Goal: Transaction & Acquisition: Purchase product/service

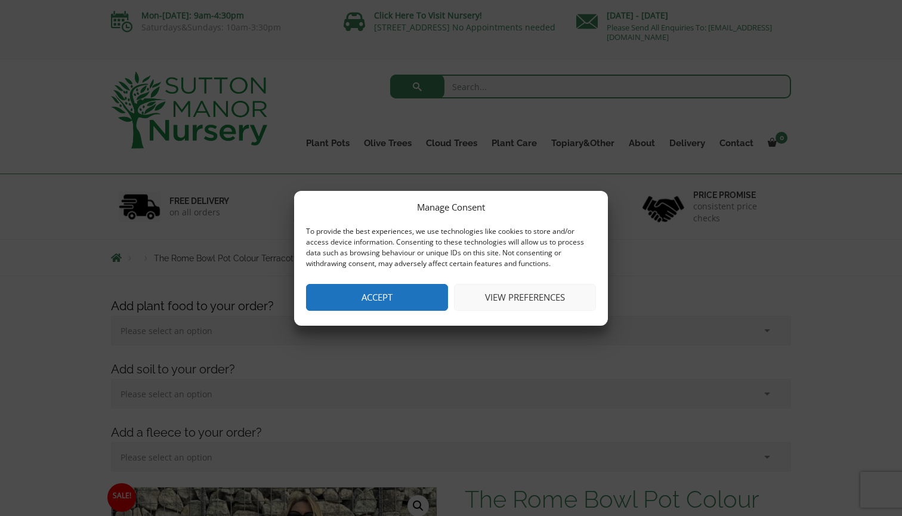
click at [383, 293] on button "Accept" at bounding box center [377, 297] width 142 height 27
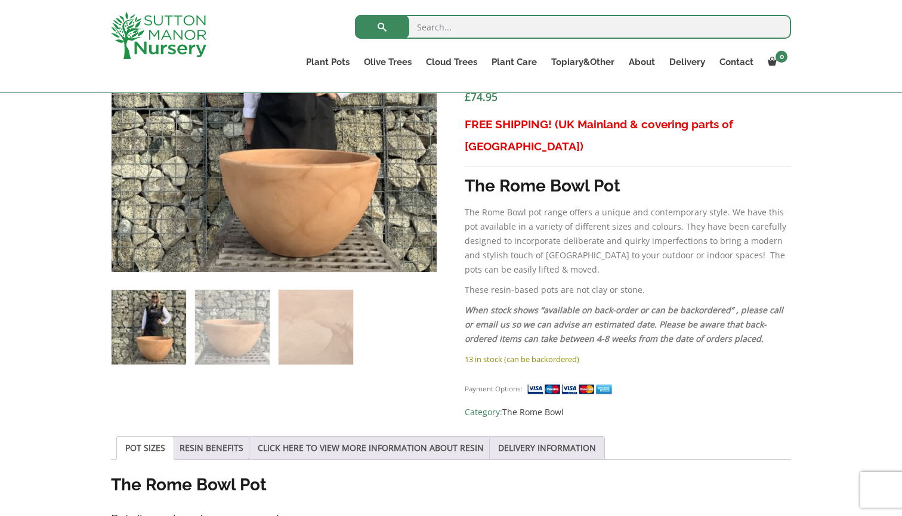
scroll to position [537, 0]
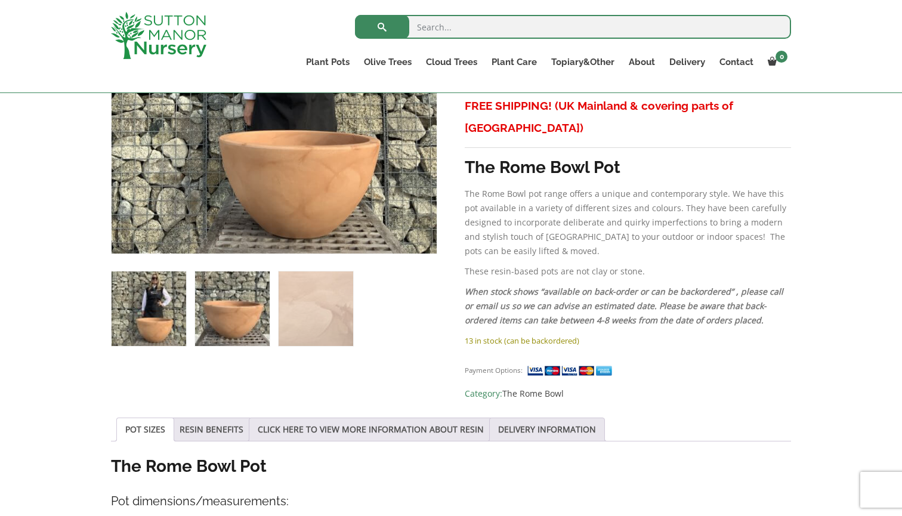
click at [250, 316] on img at bounding box center [232, 308] width 75 height 75
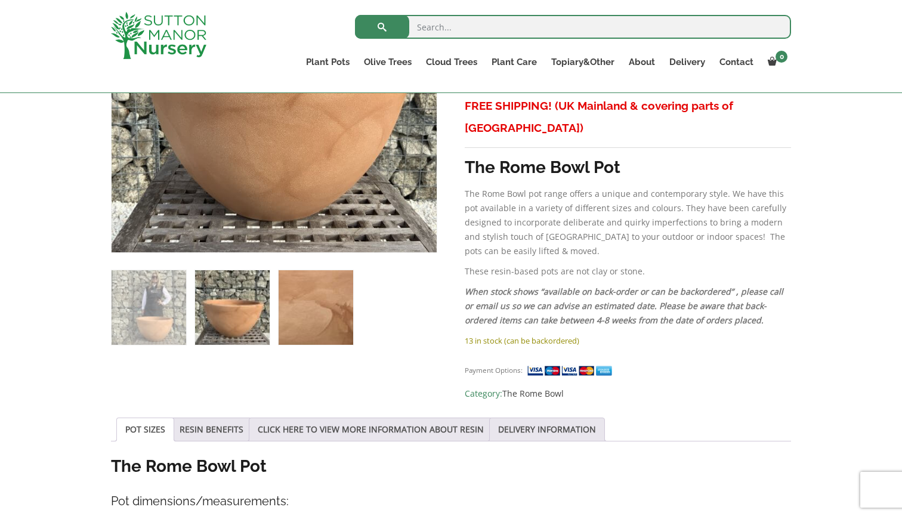
click at [310, 315] on img at bounding box center [316, 307] width 75 height 75
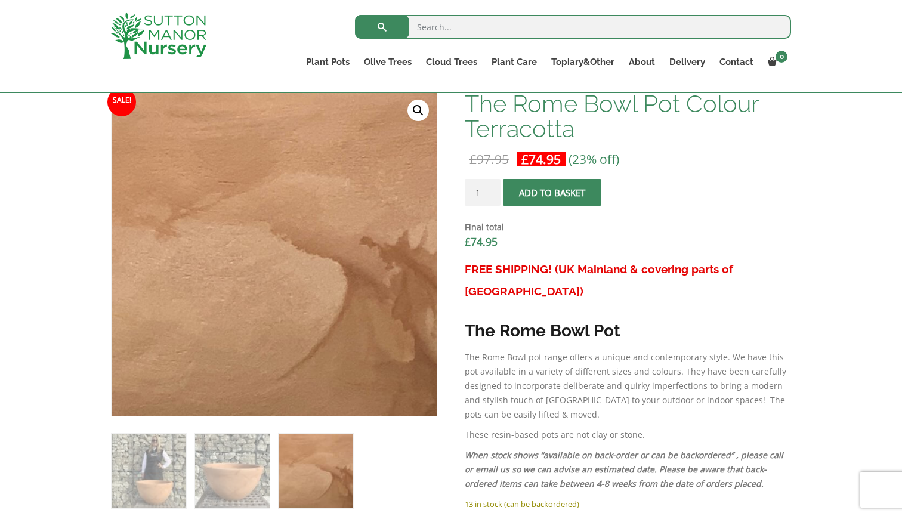
scroll to position [373, 0]
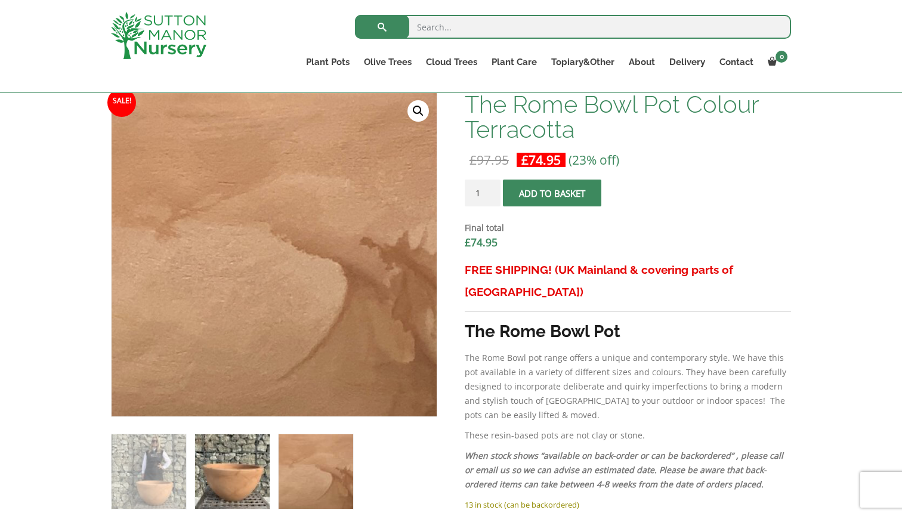
click at [236, 470] on img at bounding box center [232, 471] width 75 height 75
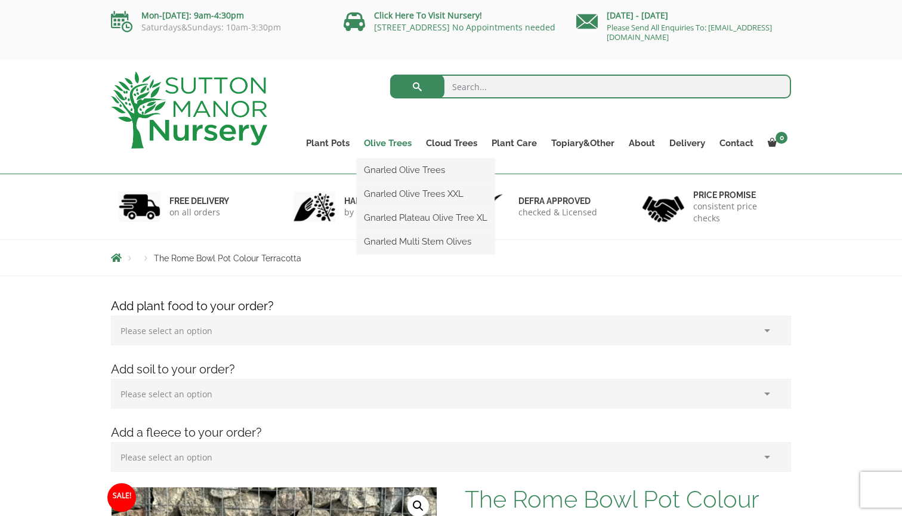
scroll to position [0, 0]
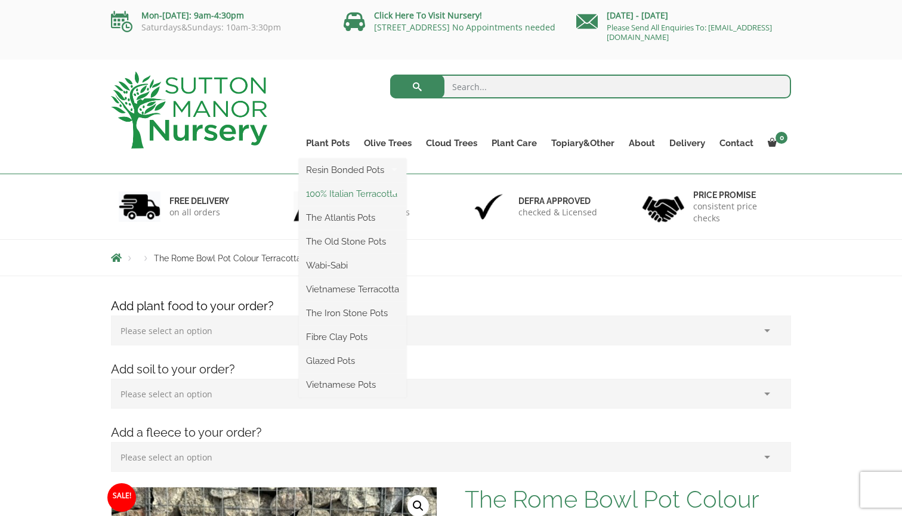
click at [339, 192] on link "100% Italian Terracotta" at bounding box center [352, 194] width 107 height 18
click at [335, 191] on link "100% Italian Terracotta" at bounding box center [352, 194] width 107 height 18
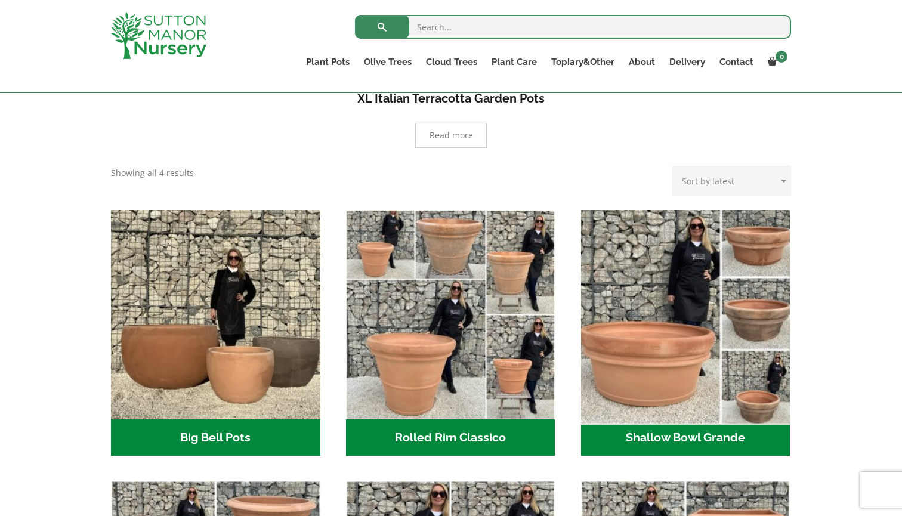
scroll to position [264, 0]
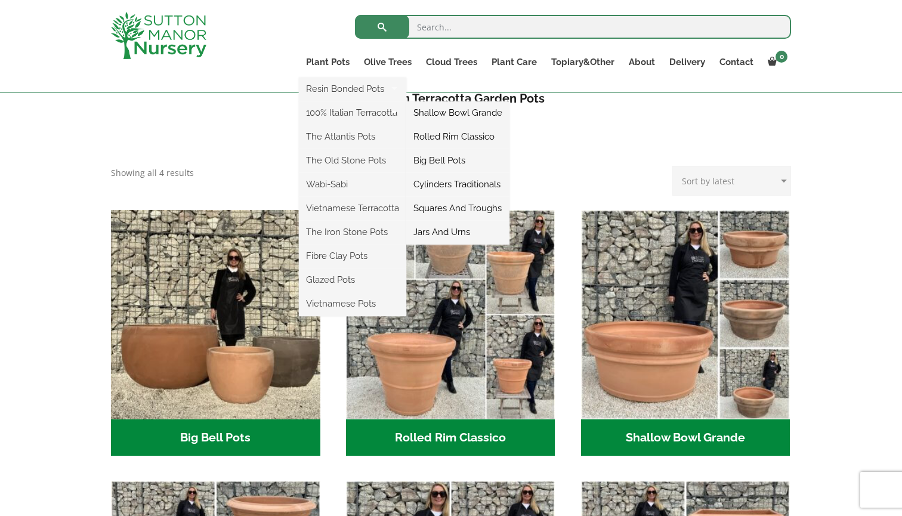
click at [477, 113] on link "Shallow Bowl Grande" at bounding box center [457, 113] width 103 height 18
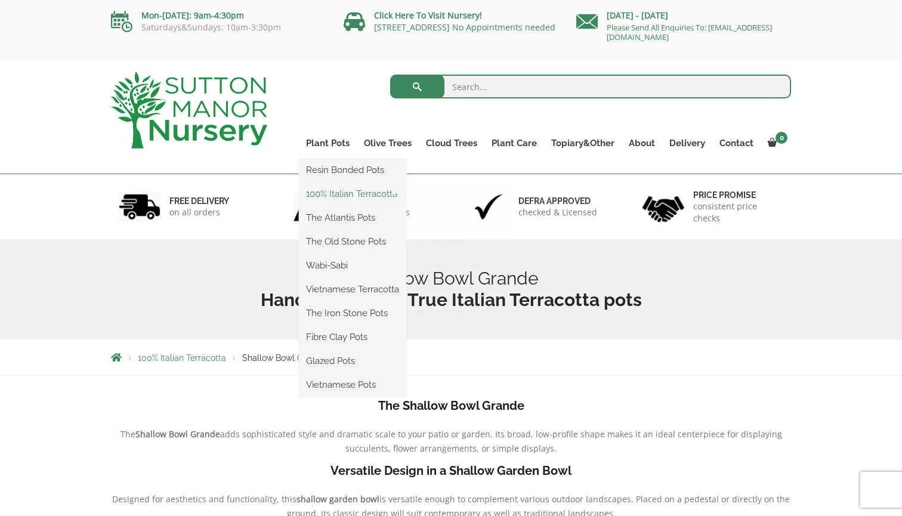
click at [325, 196] on link "100% Italian Terracotta" at bounding box center [352, 194] width 107 height 18
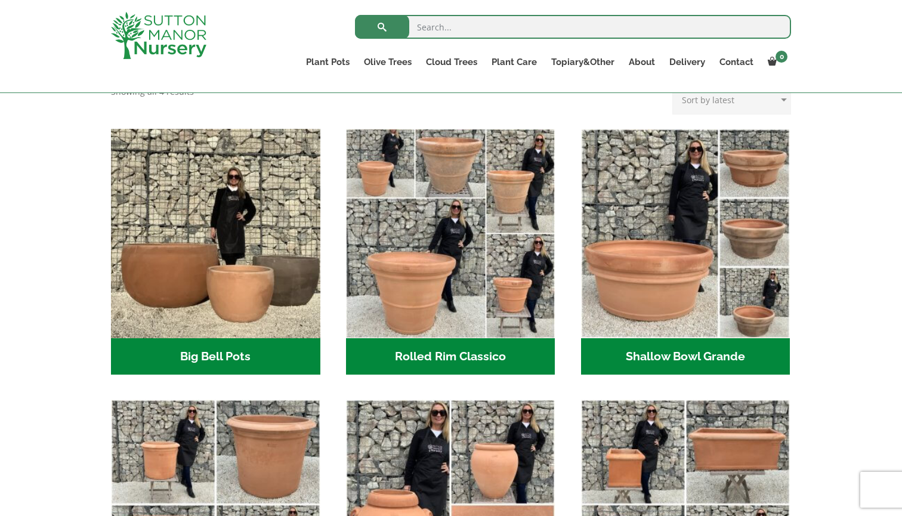
scroll to position [351, 0]
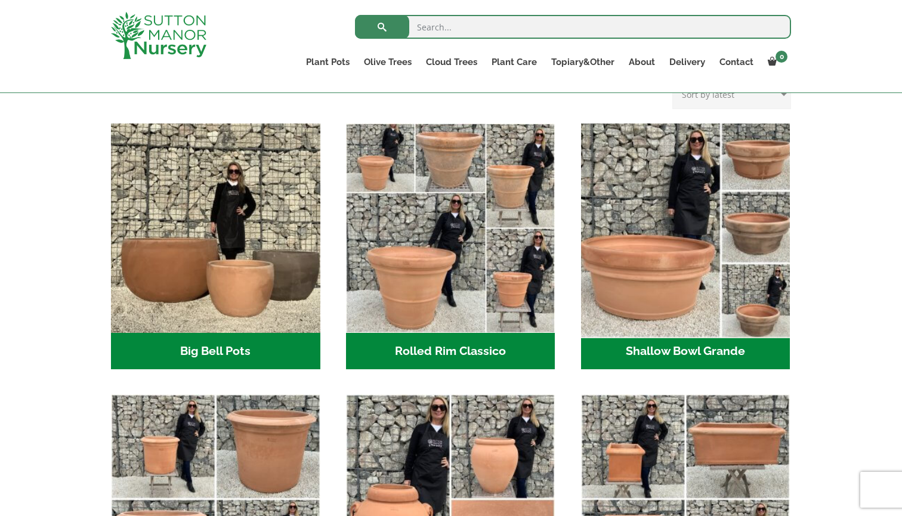
click at [638, 166] on img "Visit product category Shallow Bowl Grande" at bounding box center [686, 228] width 220 height 220
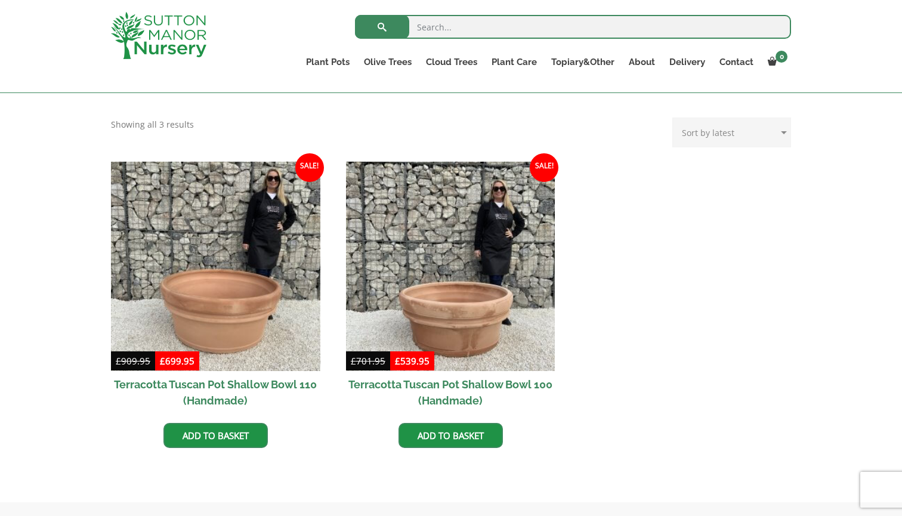
scroll to position [471, 0]
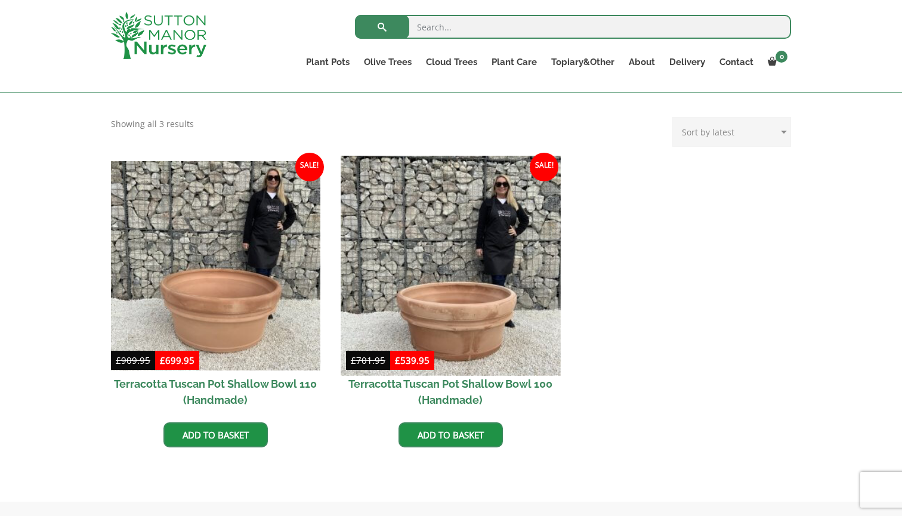
click at [477, 274] on img at bounding box center [451, 266] width 220 height 220
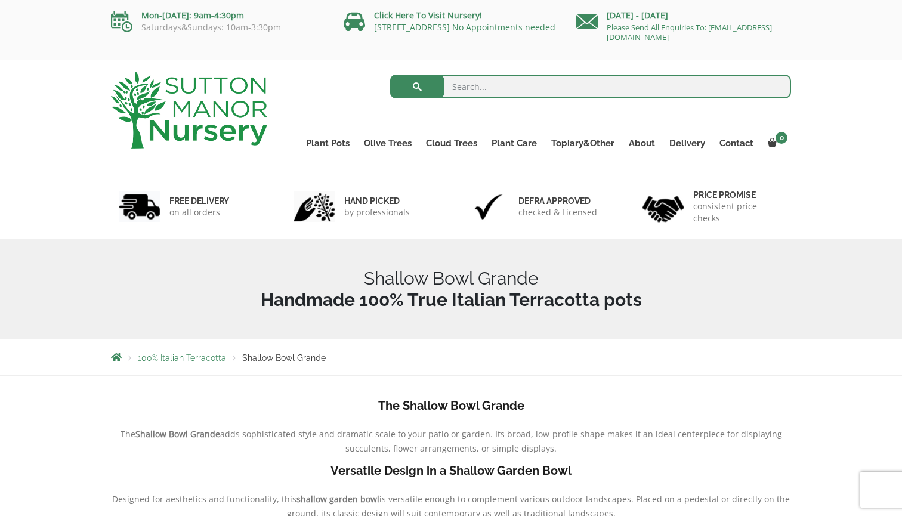
scroll to position [0, 0]
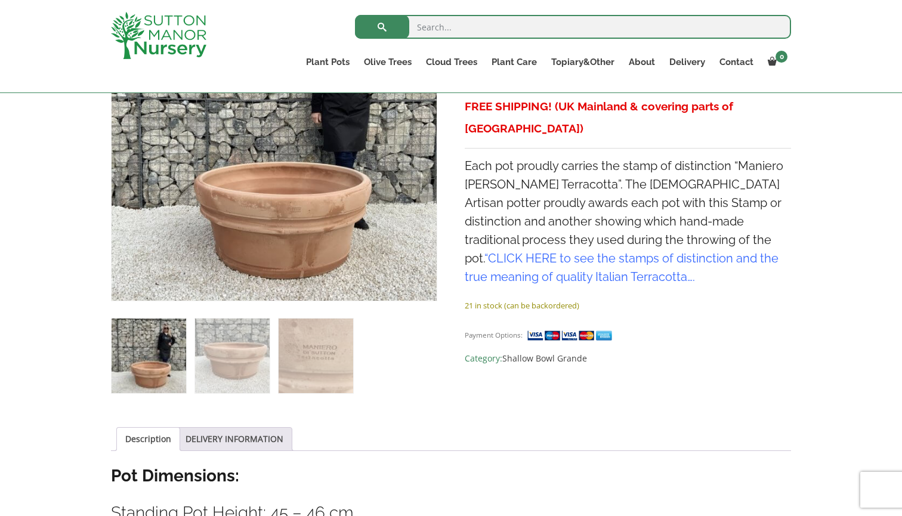
scroll to position [300, 0]
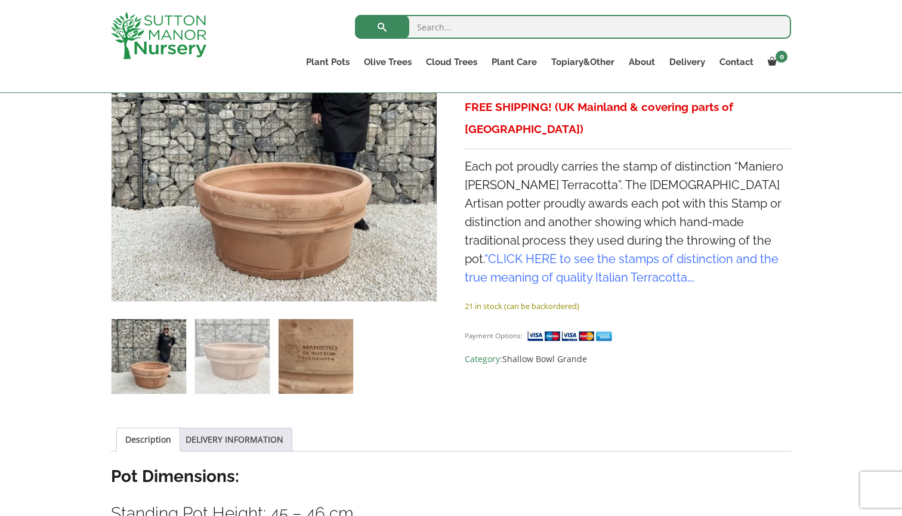
click at [284, 342] on img at bounding box center [316, 356] width 75 height 75
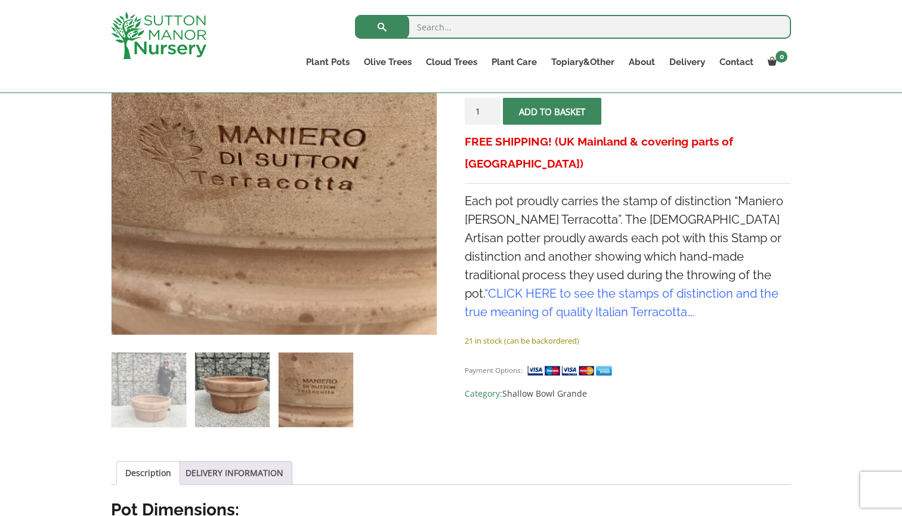
click at [234, 413] on img at bounding box center [232, 390] width 75 height 75
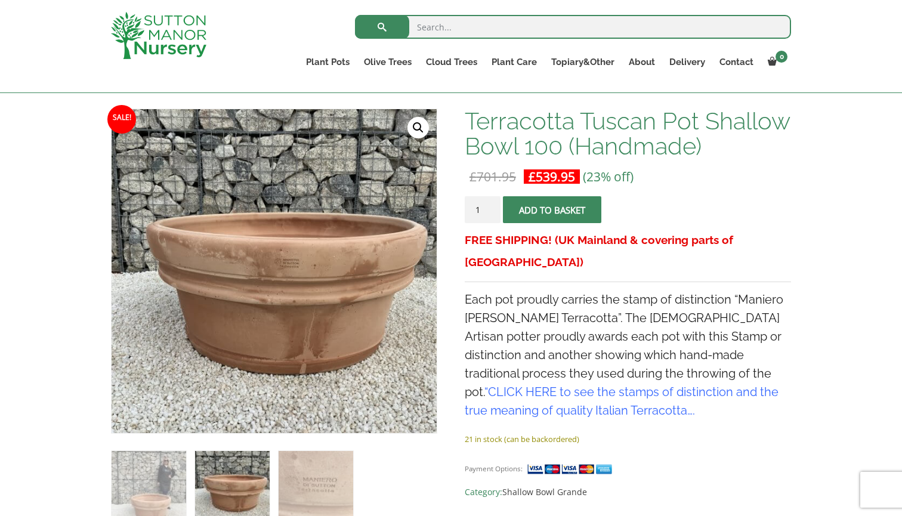
scroll to position [130, 0]
